Goal: Use online tool/utility

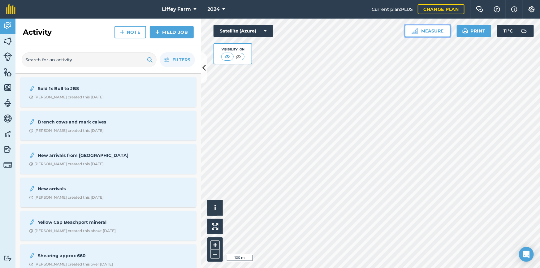
click at [435, 32] on button "Measure" at bounding box center [428, 31] width 46 height 12
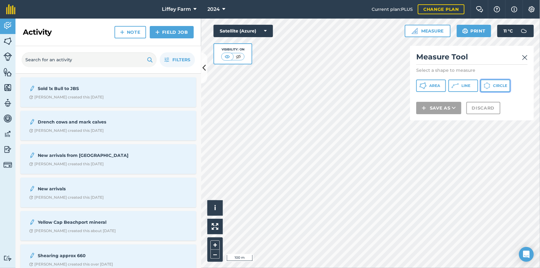
click at [488, 87] on icon at bounding box center [487, 85] width 7 height 7
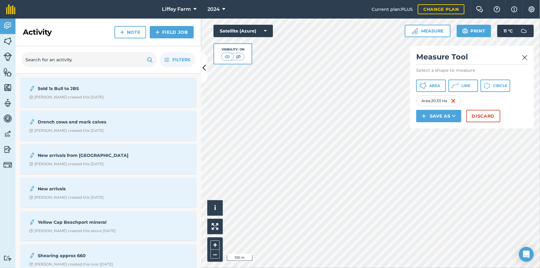
click at [435, 101] on div "Area : 20.53 Ha" at bounding box center [438, 101] width 45 height 11
click at [487, 117] on button "Discard" at bounding box center [484, 116] width 34 height 12
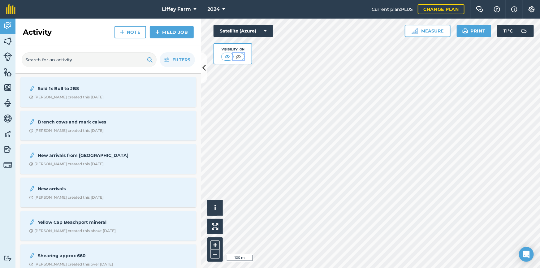
click at [241, 57] on img at bounding box center [239, 57] width 8 height 6
click at [225, 58] on img at bounding box center [228, 57] width 8 height 6
click at [263, 31] on button "Satellite (Azure)" at bounding box center [243, 31] width 59 height 12
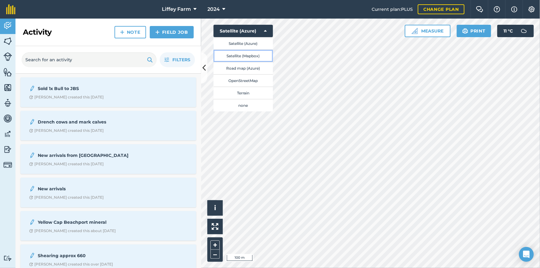
click at [260, 55] on button "Satellite (Mapbox)" at bounding box center [243, 56] width 59 height 12
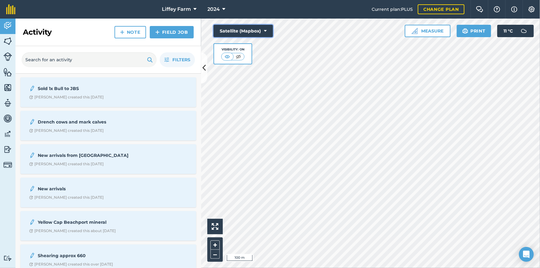
click at [244, 29] on button "Satellite (Mapbox)" at bounding box center [243, 31] width 59 height 12
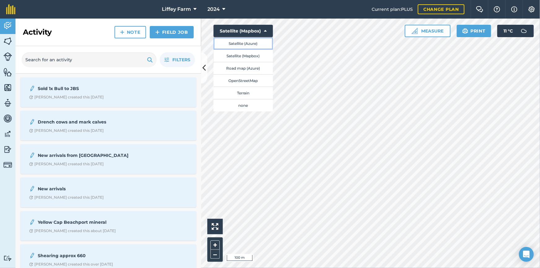
click at [258, 43] on button "Satellite (Azure)" at bounding box center [243, 43] width 59 height 12
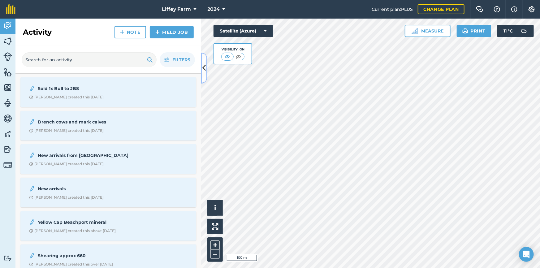
click at [204, 68] on icon at bounding box center [204, 68] width 3 height 11
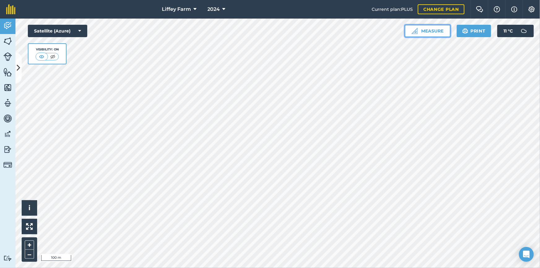
click at [428, 31] on button "Measure" at bounding box center [428, 31] width 46 height 12
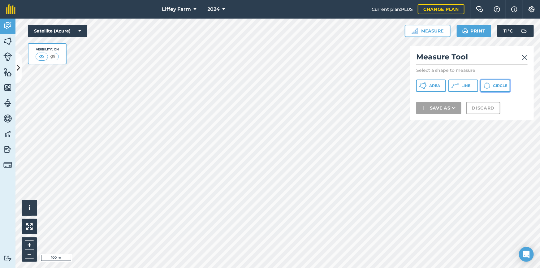
click at [495, 85] on span "Circle" at bounding box center [500, 85] width 14 height 5
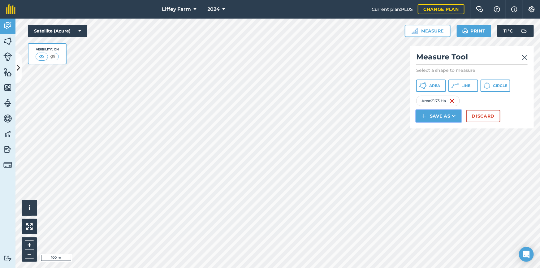
click at [443, 118] on button "Save as" at bounding box center [438, 116] width 45 height 12
click at [526, 58] on img at bounding box center [525, 57] width 6 height 7
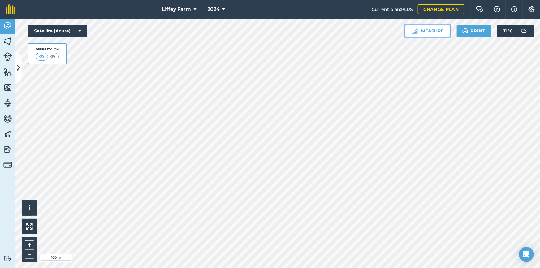
click at [416, 32] on img at bounding box center [415, 31] width 6 height 6
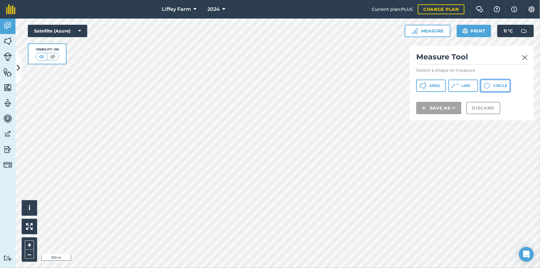
click at [488, 83] on icon at bounding box center [487, 83] width 1 height 1
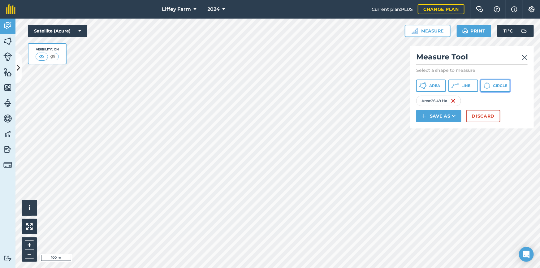
click at [489, 85] on icon at bounding box center [487, 85] width 7 height 7
click at [482, 117] on button "Discard" at bounding box center [484, 116] width 34 height 12
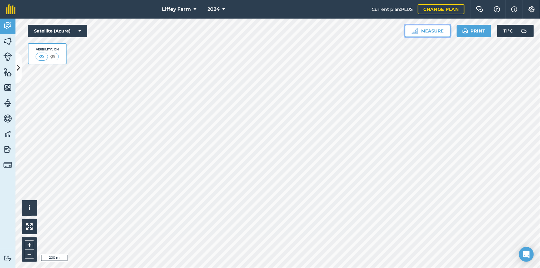
click at [438, 30] on button "Measure" at bounding box center [428, 31] width 46 height 12
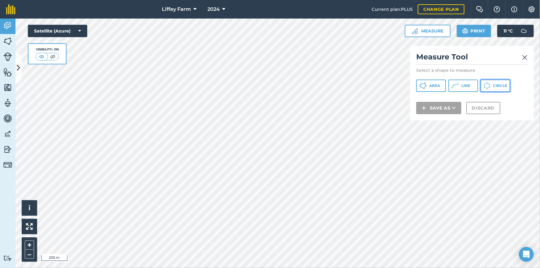
click at [490, 88] on icon at bounding box center [487, 85] width 7 height 7
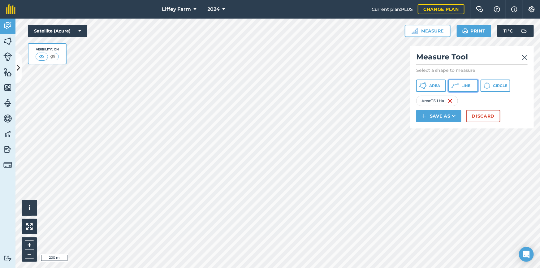
click at [463, 85] on span "Line" at bounding box center [466, 85] width 9 height 5
click at [526, 60] on img at bounding box center [525, 57] width 6 height 7
